Goal: Task Accomplishment & Management: Use online tool/utility

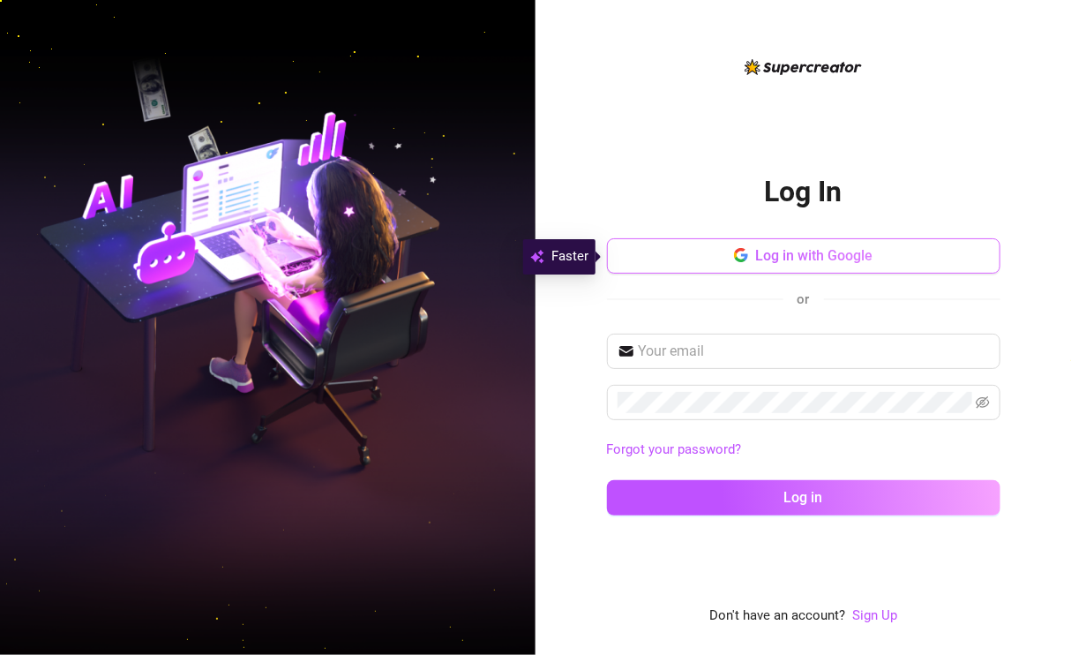
click at [673, 268] on button "Log in with Google" at bounding box center [804, 255] width 394 height 35
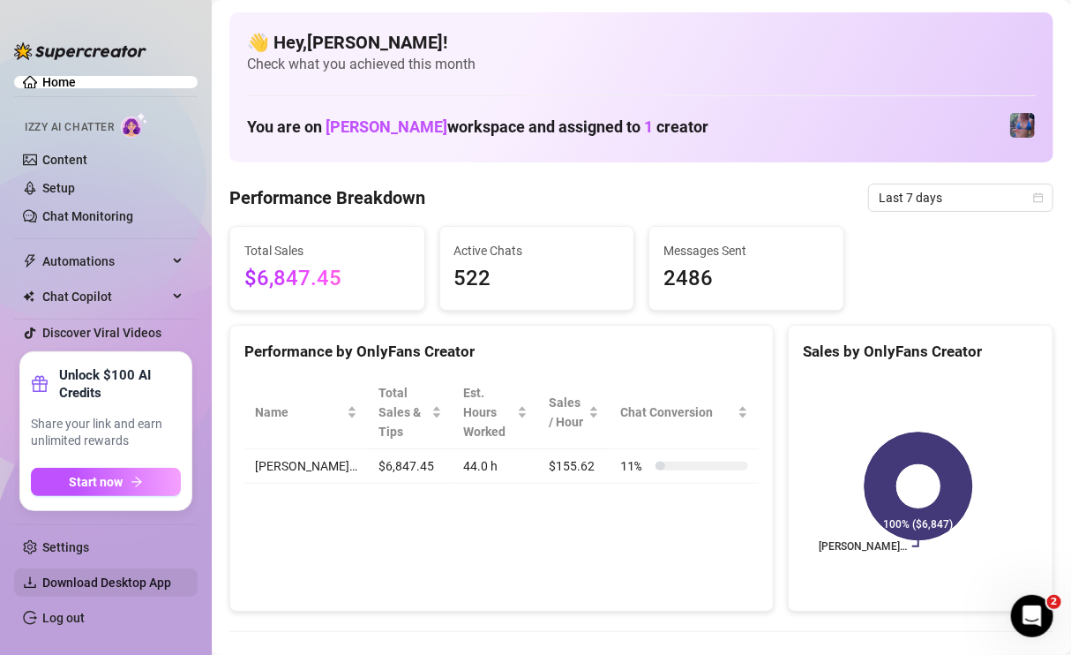
click at [129, 586] on span "Download Desktop App" at bounding box center [106, 582] width 129 height 14
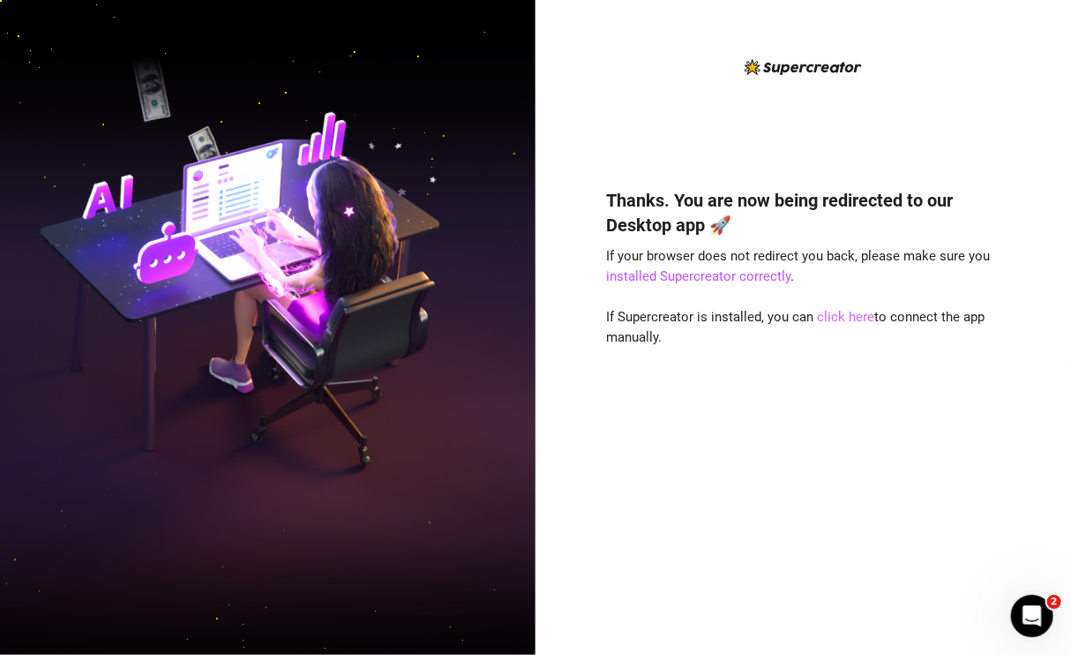
click at [851, 317] on link "click here" at bounding box center [846, 317] width 57 height 16
click at [632, 161] on div "Thanks. You are now being redirected to our Desktop app 🚀 If your browser does …" at bounding box center [804, 341] width 394 height 570
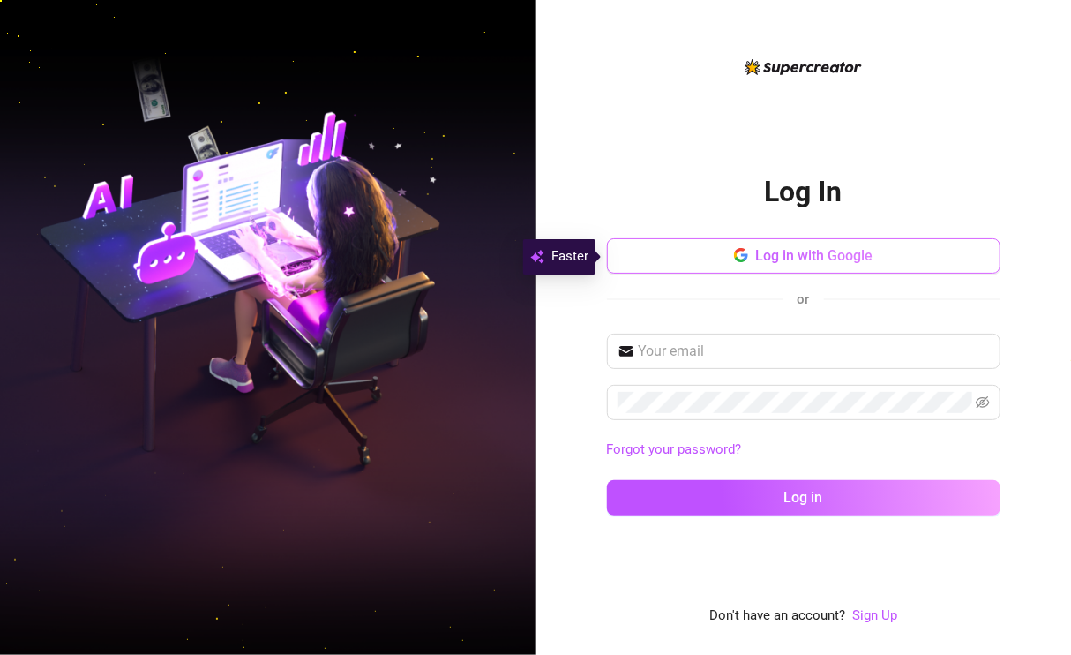
click at [695, 269] on button "Log in with Google" at bounding box center [804, 255] width 394 height 35
